Goal: Information Seeking & Learning: Check status

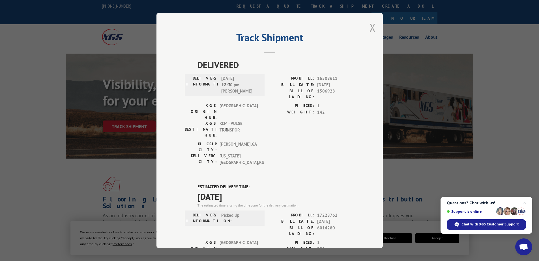
click at [371, 29] on button "Close modal" at bounding box center [372, 27] width 6 height 15
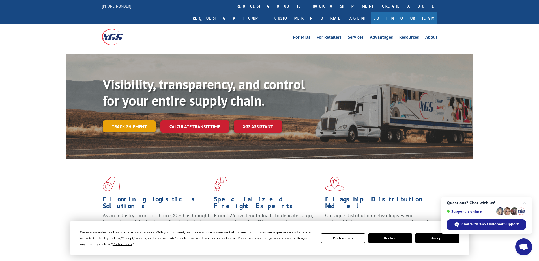
click at [124, 121] on link "Track shipment" at bounding box center [129, 127] width 53 height 12
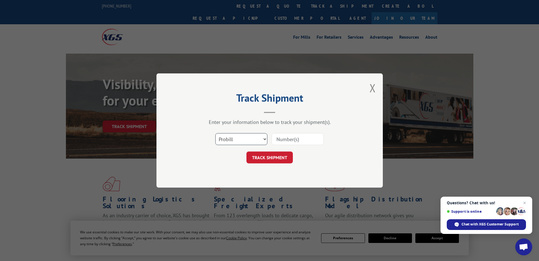
drag, startPoint x: 241, startPoint y: 139, endPoint x: 240, endPoint y: 144, distance: 4.9
click at [241, 139] on select "Select category... Probill BOL PO" at bounding box center [241, 139] width 52 height 12
select select "po"
click at [215, 133] on select "Select category... Probill BOL PO" at bounding box center [241, 139] width 52 height 12
click at [282, 135] on input at bounding box center [297, 139] width 52 height 12
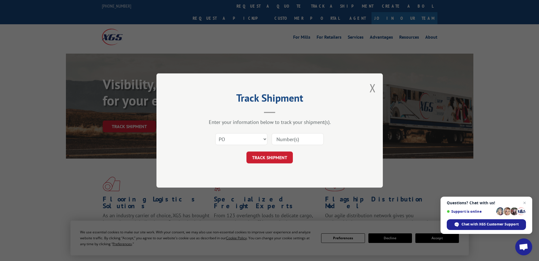
paste input "16539267"
type input "16539267"
click at [279, 159] on button "TRACK SHIPMENT" at bounding box center [269, 158] width 46 height 12
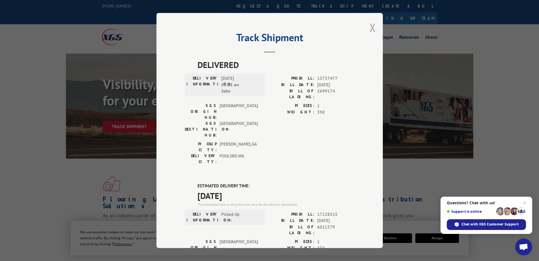
click at [372, 24] on button "Close modal" at bounding box center [372, 27] width 6 height 15
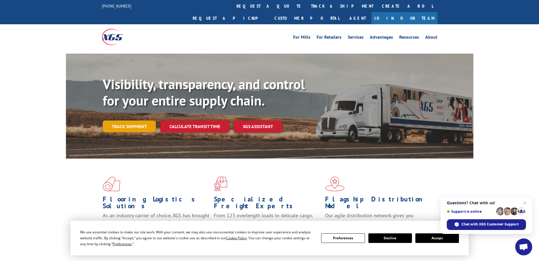
click at [138, 121] on link "Track shipment" at bounding box center [129, 127] width 53 height 12
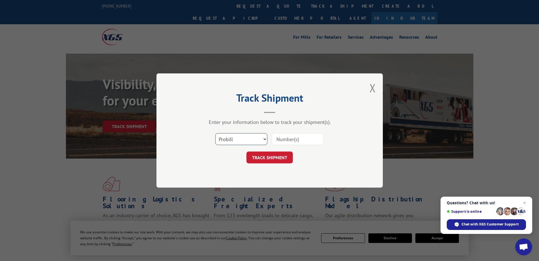
click at [237, 143] on select "Select category... Probill BOL PO" at bounding box center [241, 139] width 52 height 12
select select "po"
click at [215, 133] on select "Select category... Probill BOL PO" at bounding box center [241, 139] width 52 height 12
click at [274, 139] on input at bounding box center [297, 139] width 52 height 12
paste input "17512681"
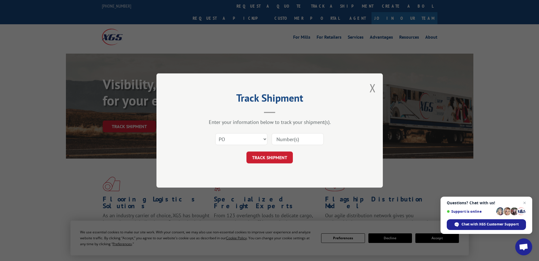
type input "17512681"
click button "TRACK SHIPMENT" at bounding box center [269, 158] width 46 height 12
